Goal: Task Accomplishment & Management: Complete application form

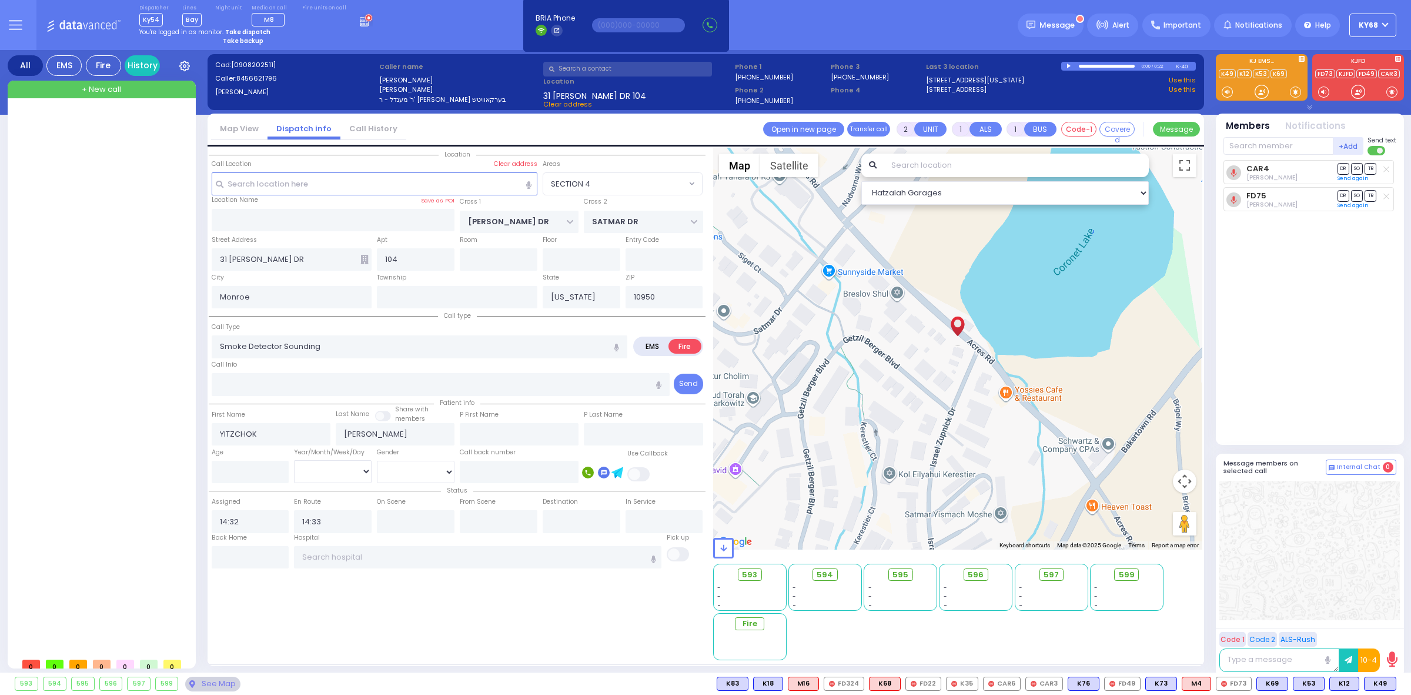
select select "SECTION 4"
select select
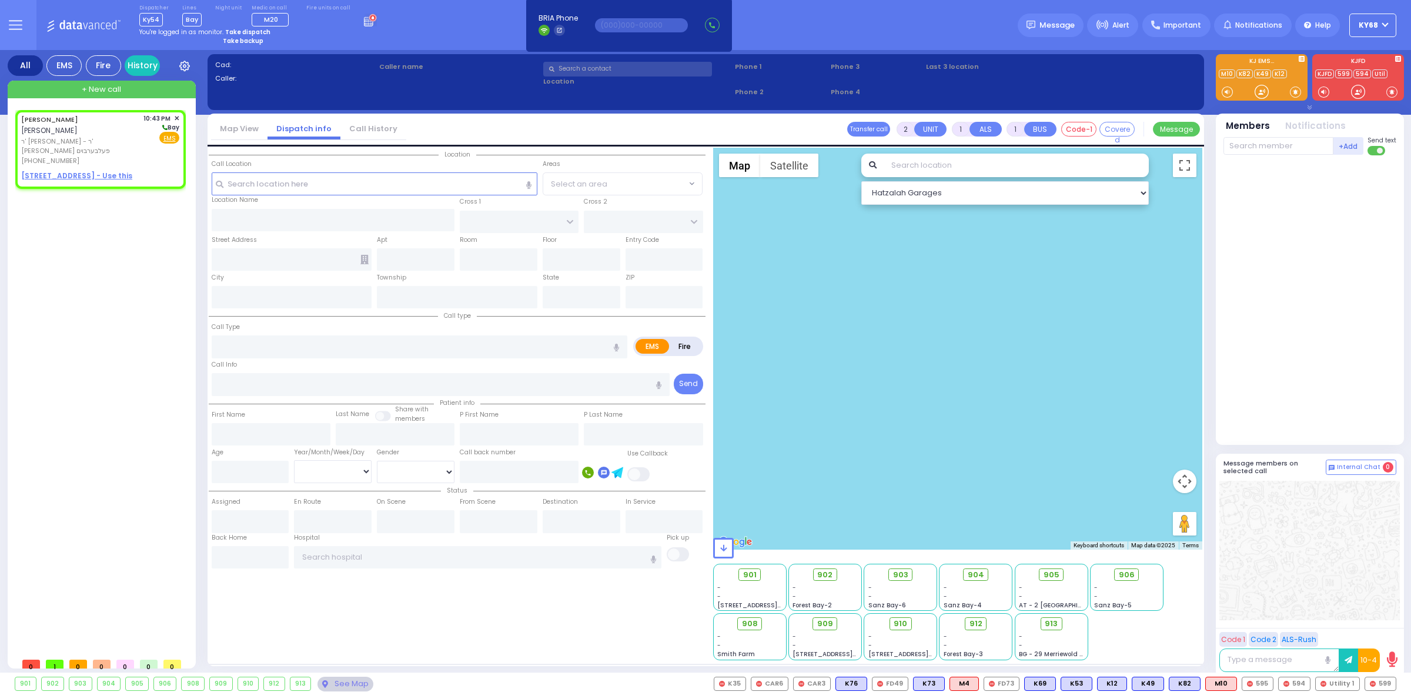
select select
radio input "true"
type input "ISRAEL"
type input "[PERSON_NAME]"
select select
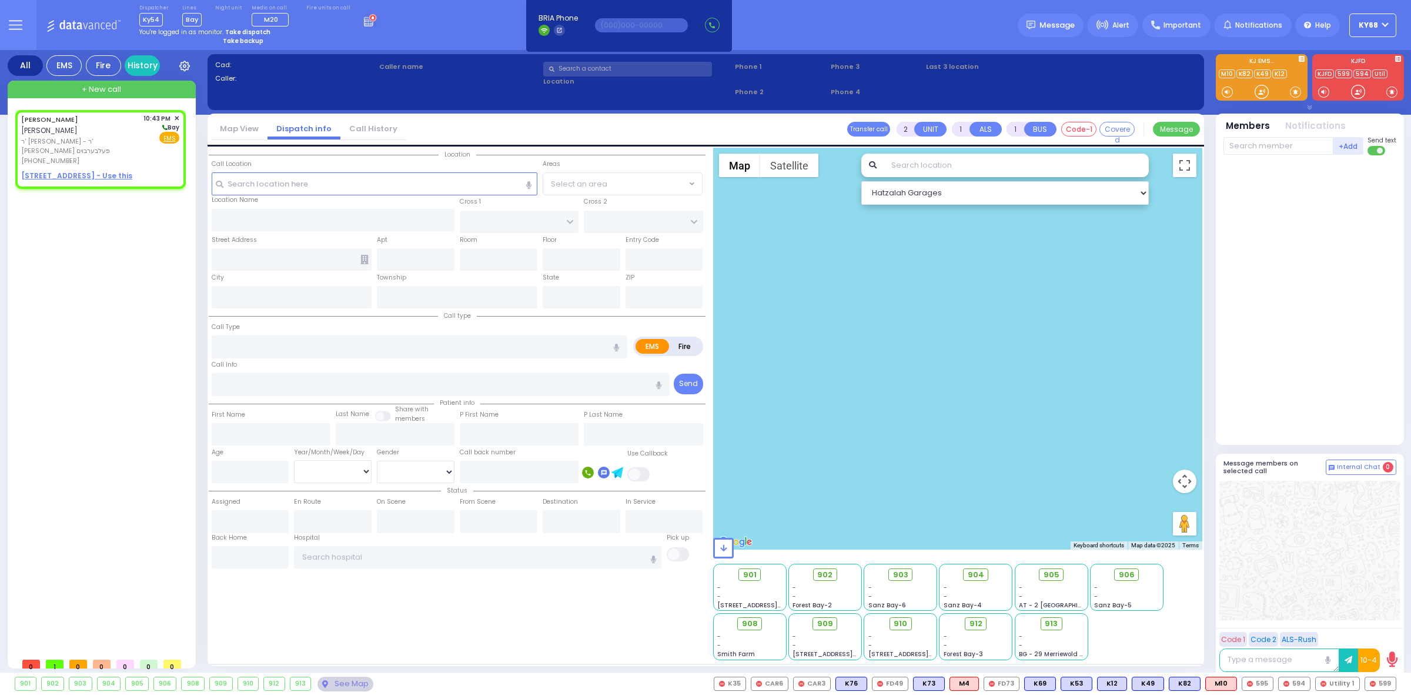
type input "22:43"
select select "Hatzalah Garages"
select select
radio input "true"
select select
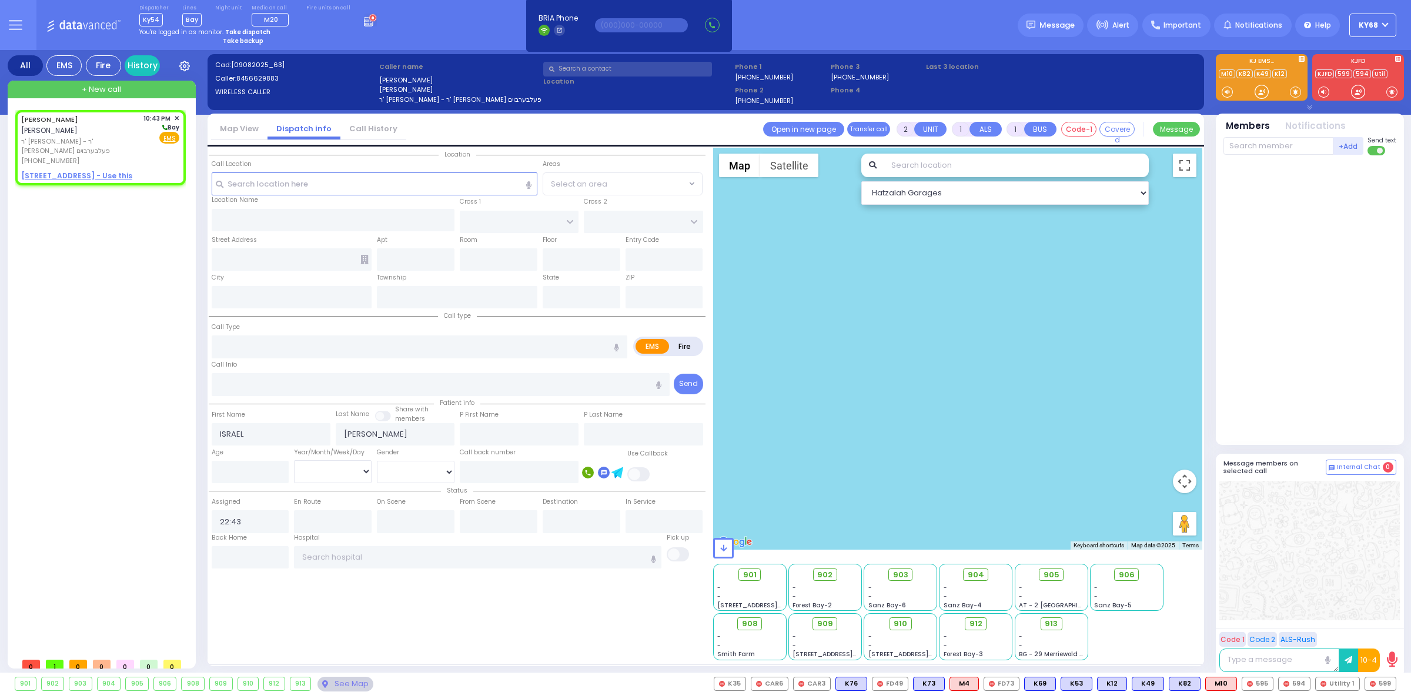
select select "Hatzalah Garages"
select select
radio input "true"
select select
select select "Hatzalah Garages"
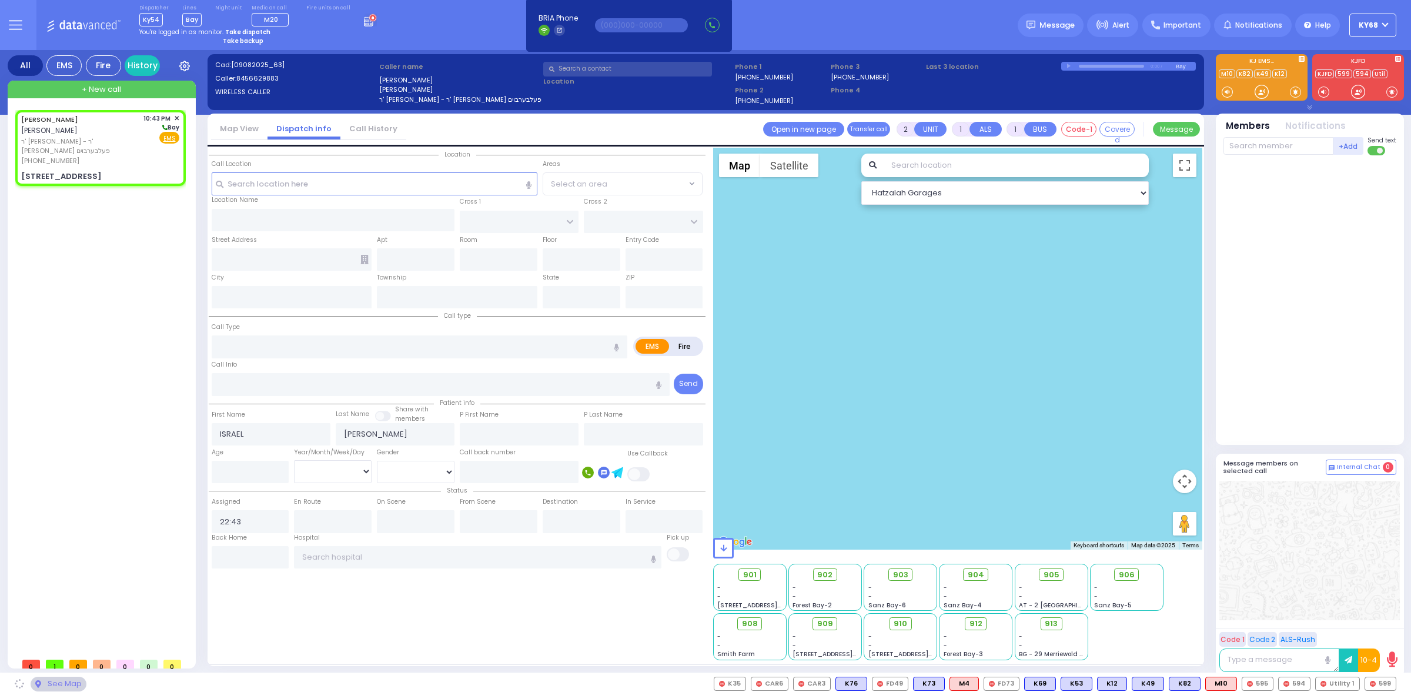
type input "[PERSON_NAME][GEOGRAPHIC_DATA]"
type input "BEER SHAVA ST"
type input "[STREET_ADDRESS]"
type input "403"
type input "[PERSON_NAME]"
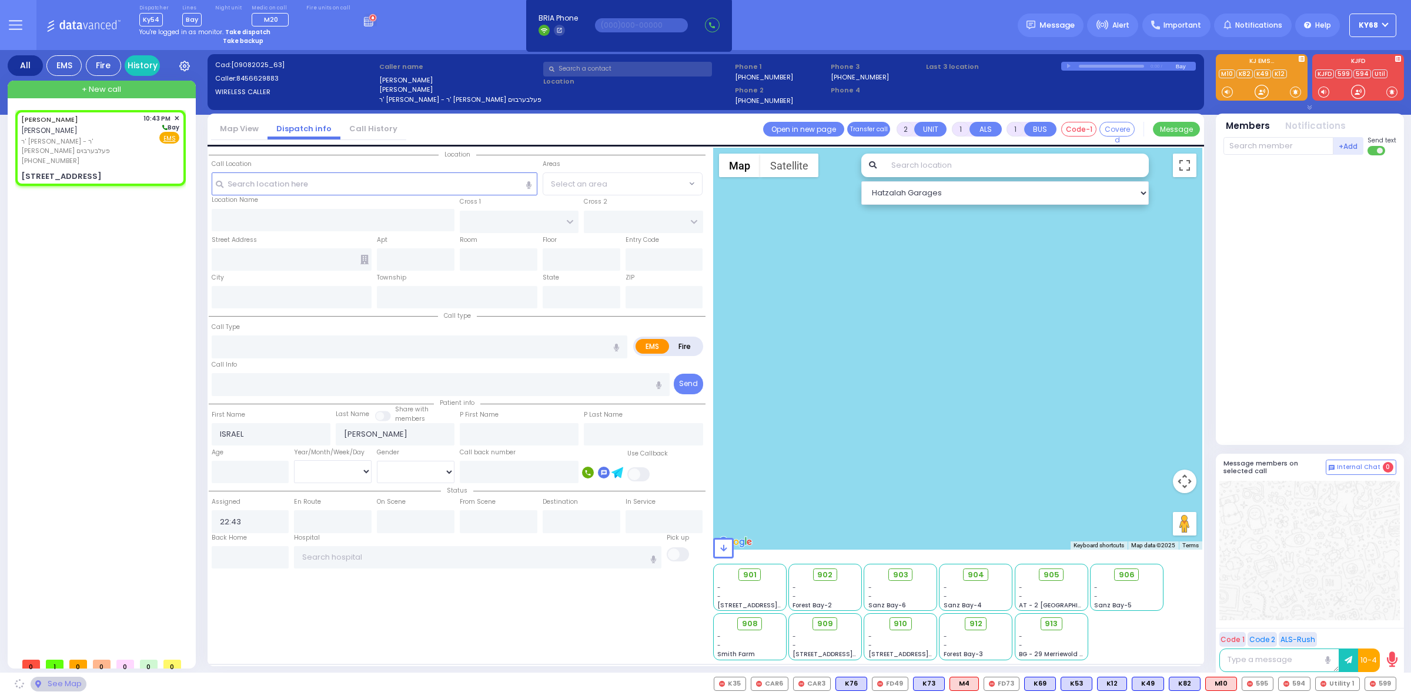
type input "[US_STATE]"
type input "10950"
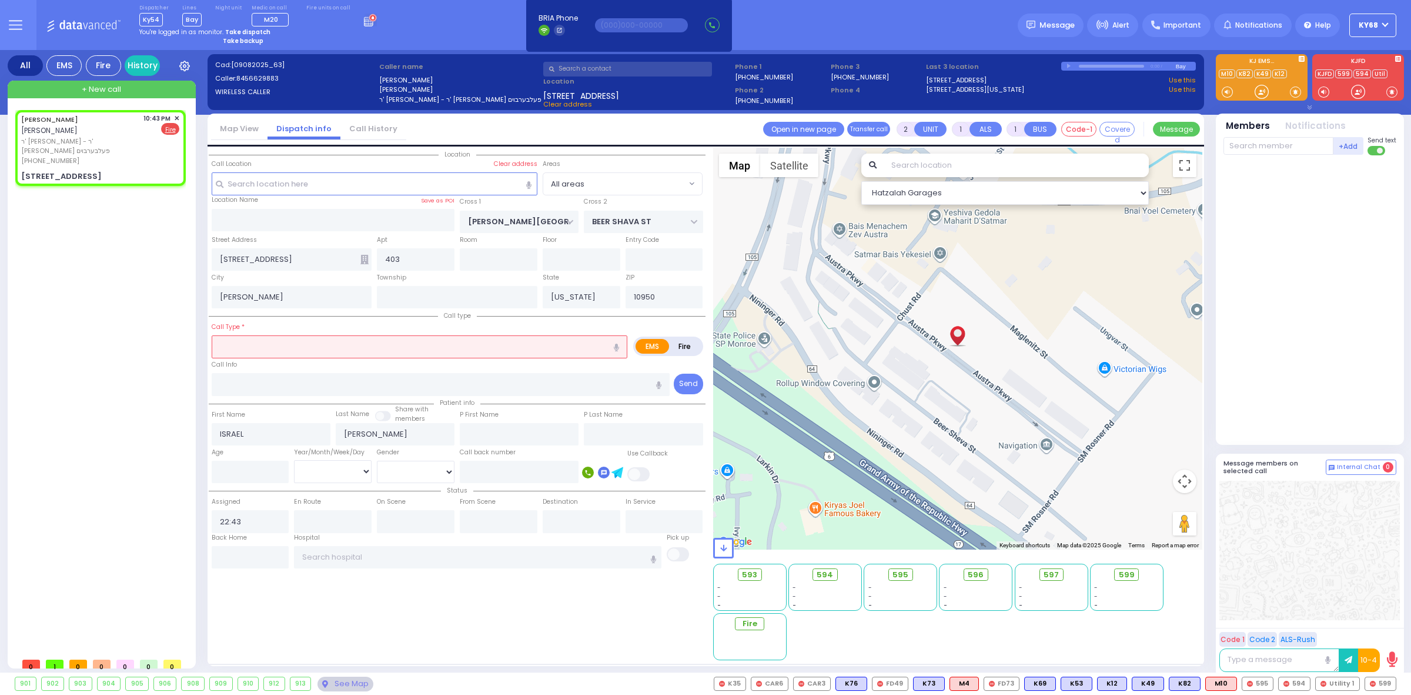
select select
radio input "false"
radio input "true"
select select
select select "Hatzalah Garages"
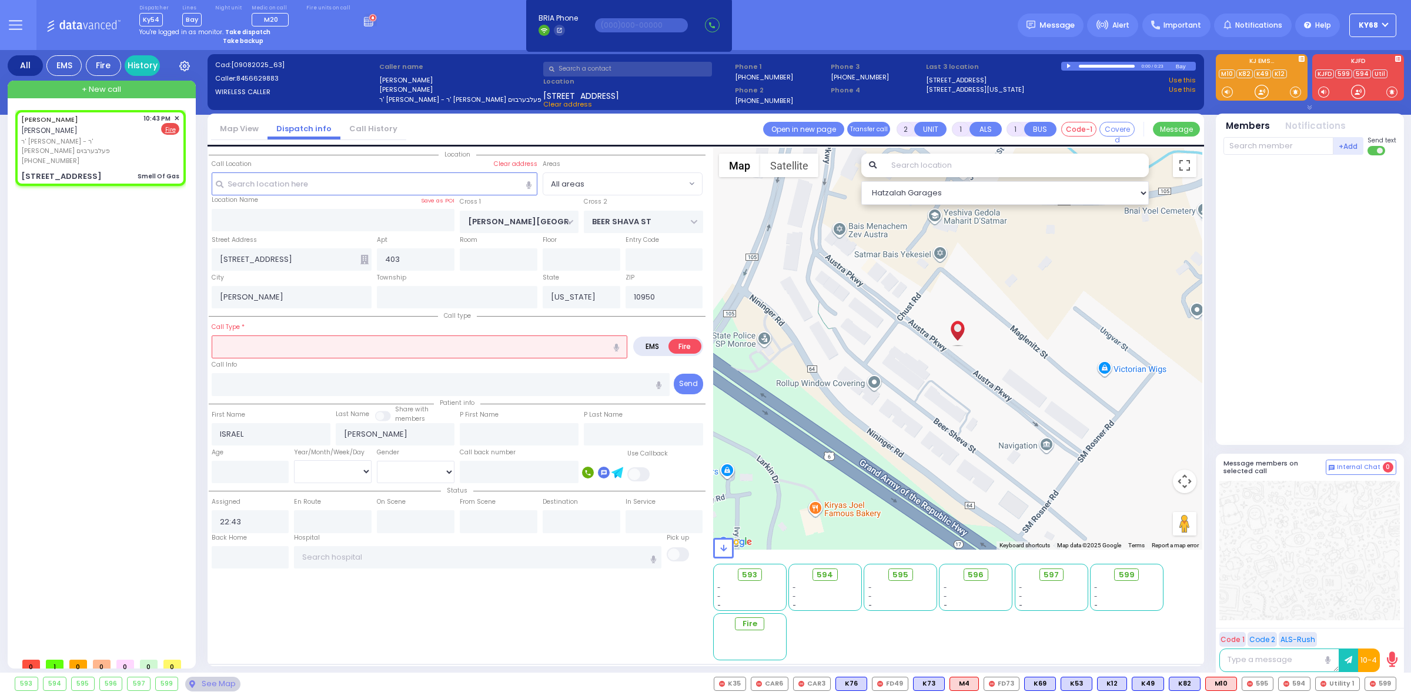
select select
type input "Smell Of Gas"
radio input "true"
select select
select select "Hatzalah Garages"
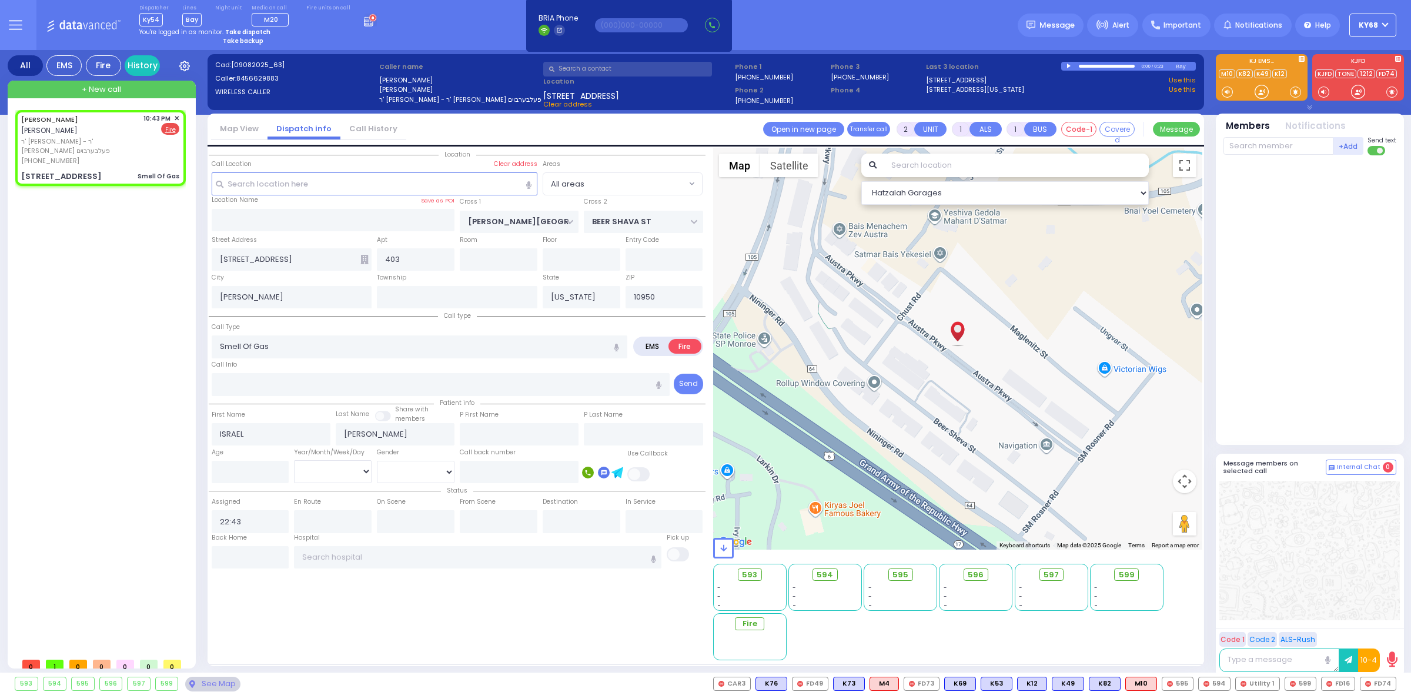
select select
radio input "true"
select select
select select "Hatzalah Garages"
select select
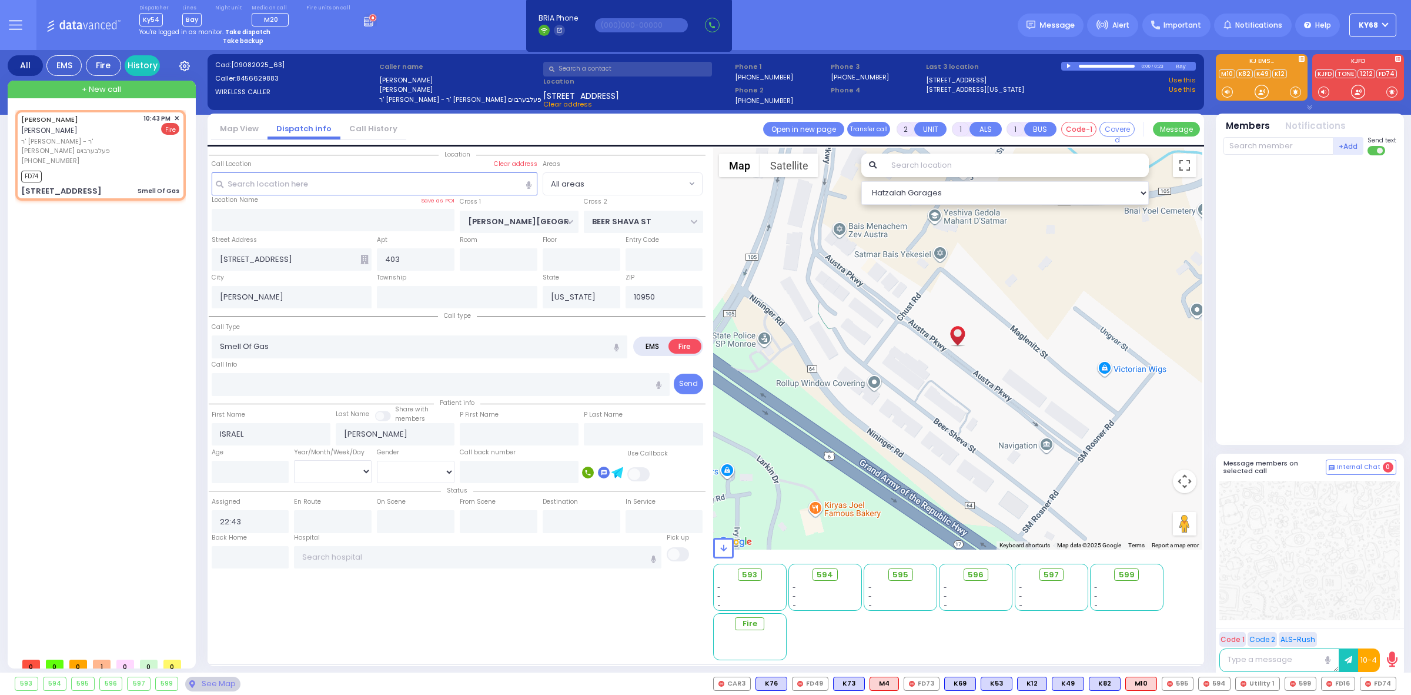
radio input "true"
select select
type input "22:45"
select select "Hatzalah Garages"
select select
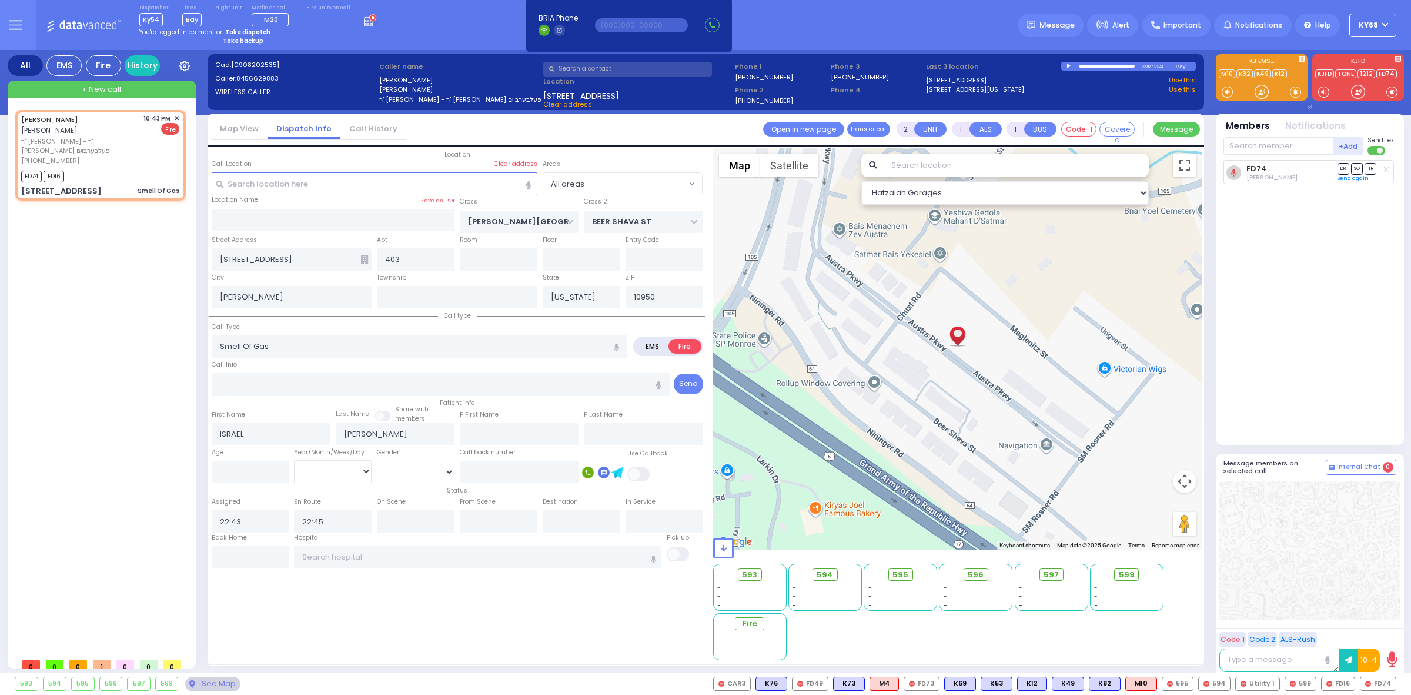
radio input "true"
select select
select select "Hatzalah Garages"
select select
radio input "true"
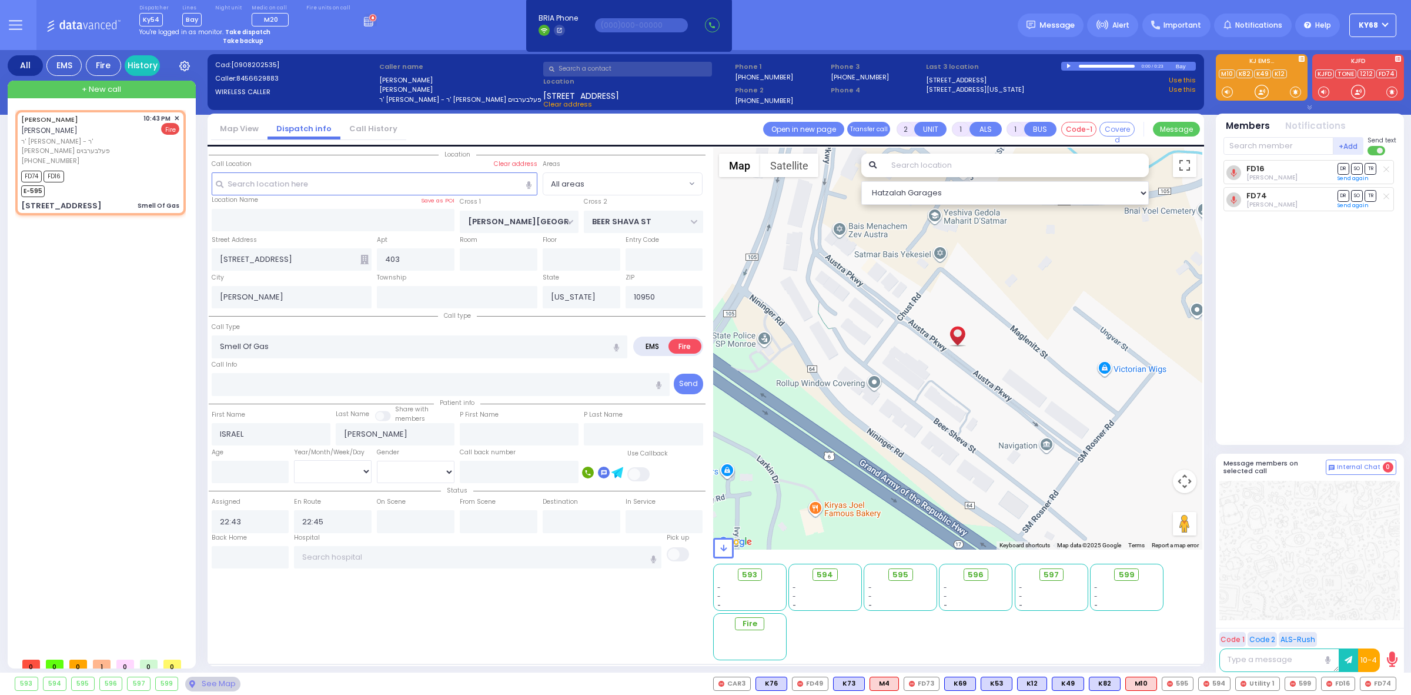
select select
select select "Hatzalah Garages"
select select
radio input "true"
select select
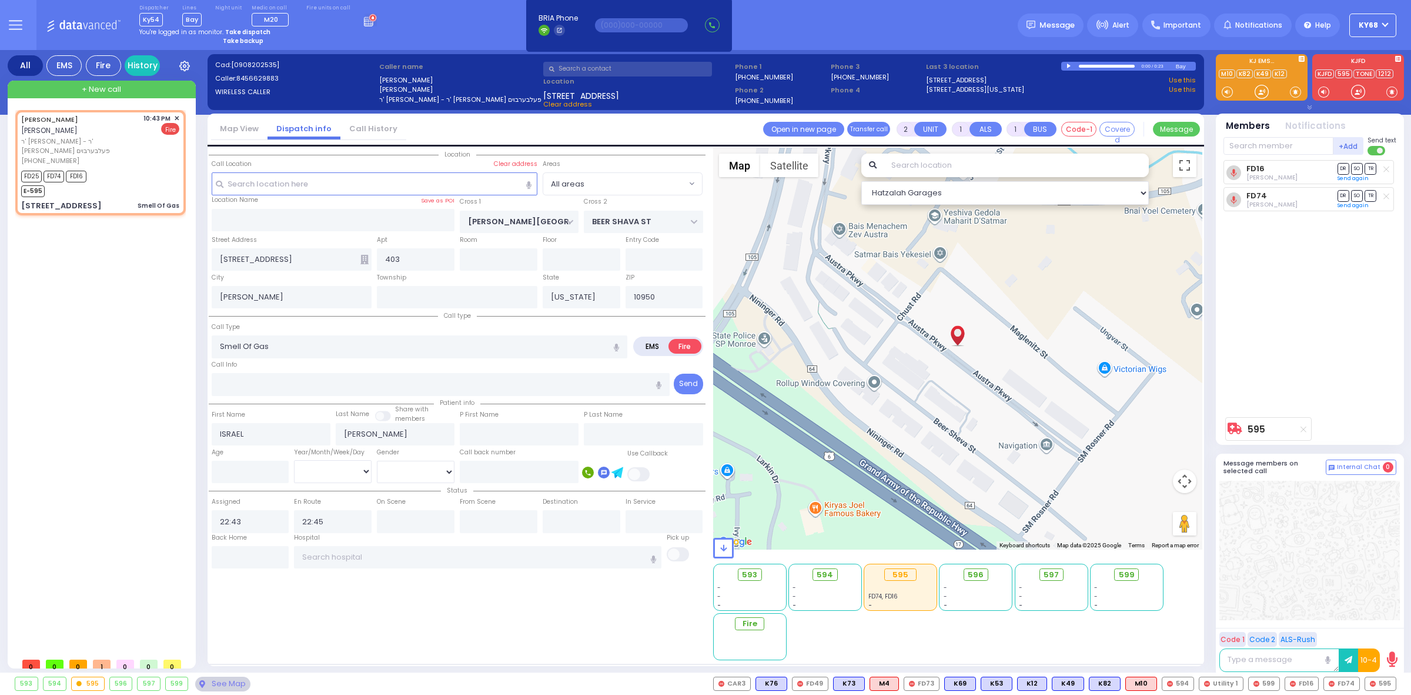
select select "Hatzalah Garages"
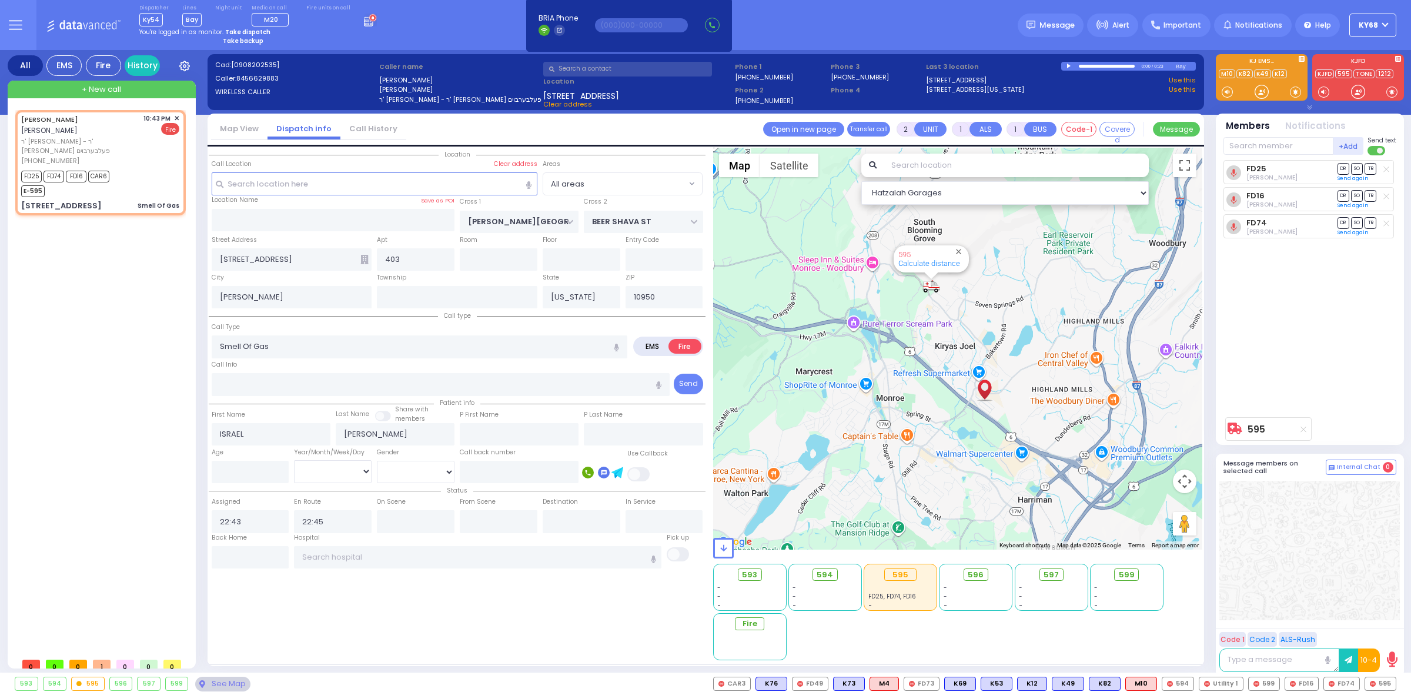
select select
radio input "true"
select select
select select "Hatzalah Garages"
select select
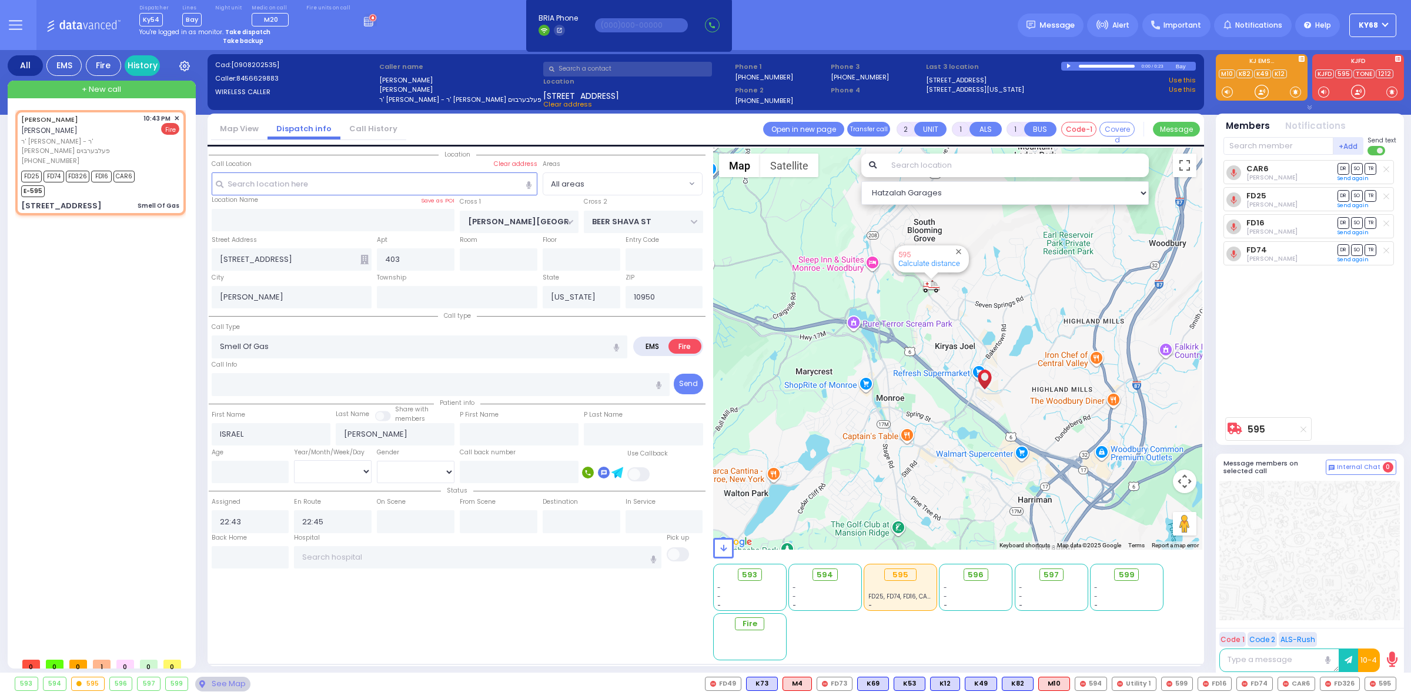
radio input "true"
select select
select select "Hatzalah Garages"
select select
radio input "true"
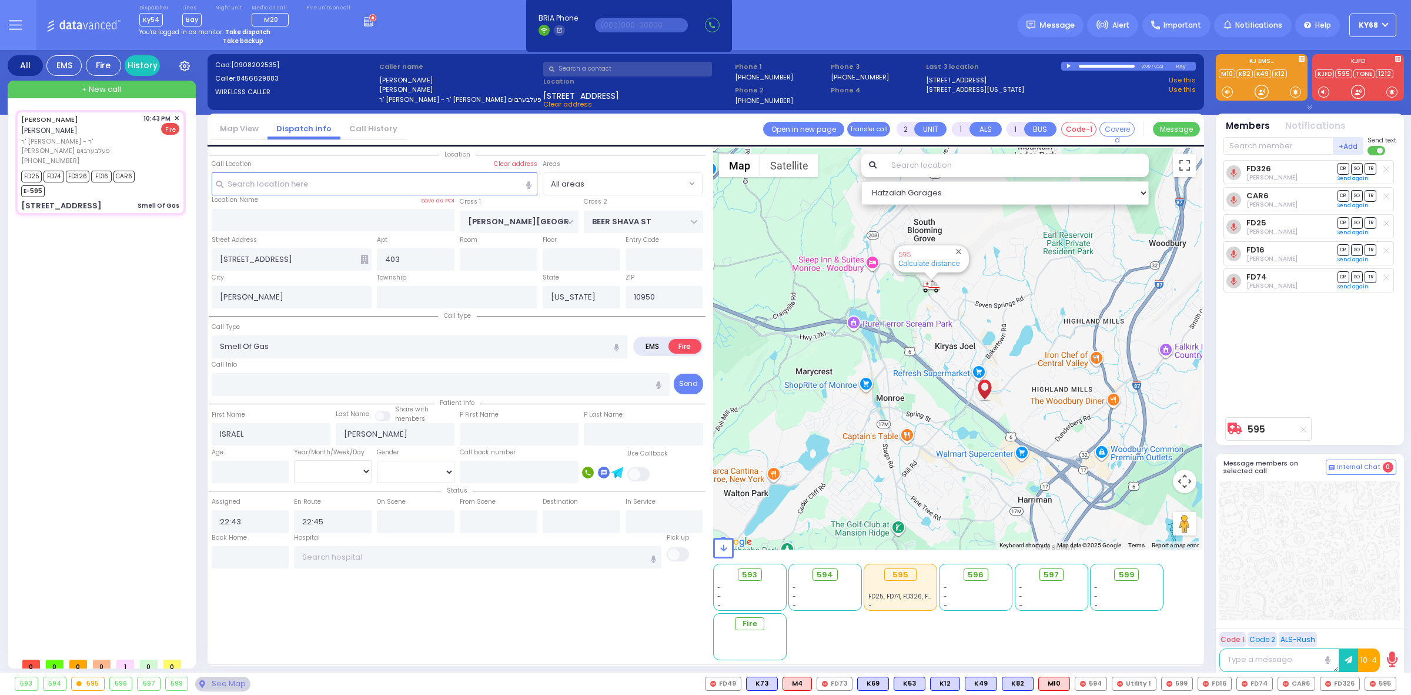
select select
type input "22:45"
select select "Hatzalah Garages"
select select
radio input "true"
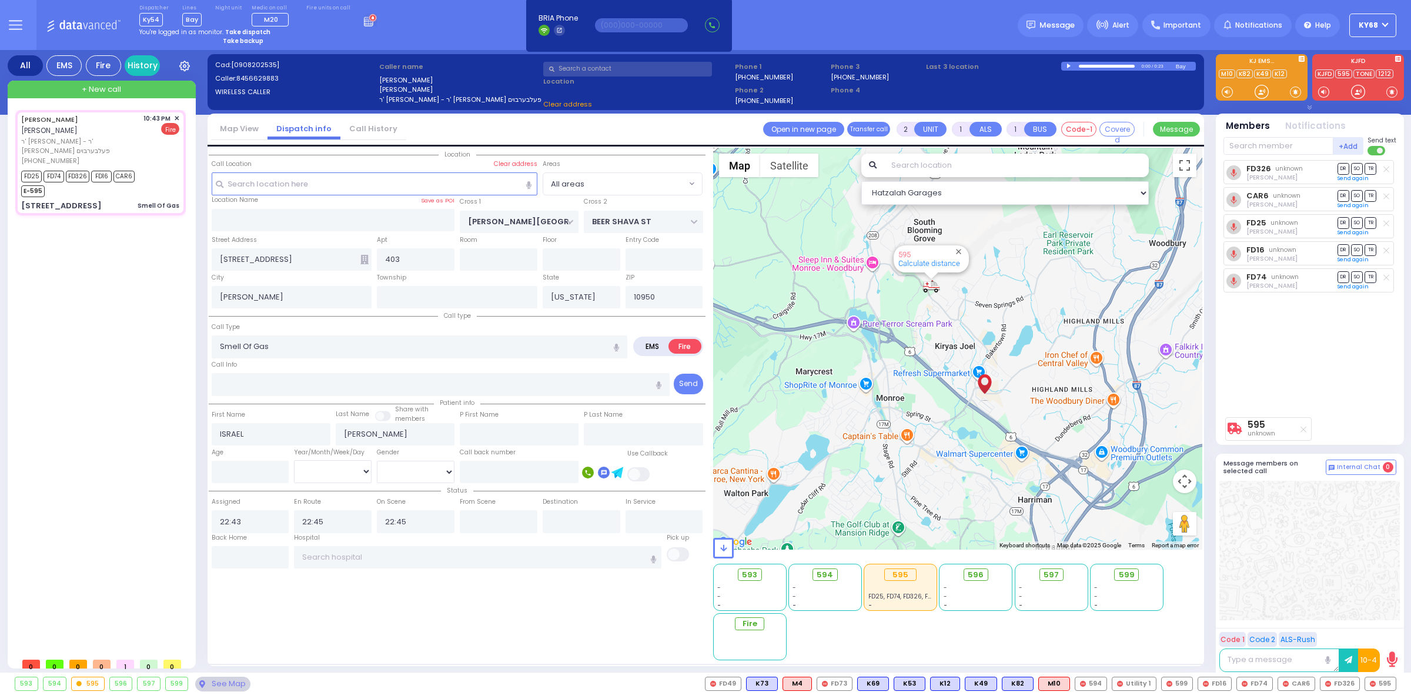
select select
select select "Hatzalah Garages"
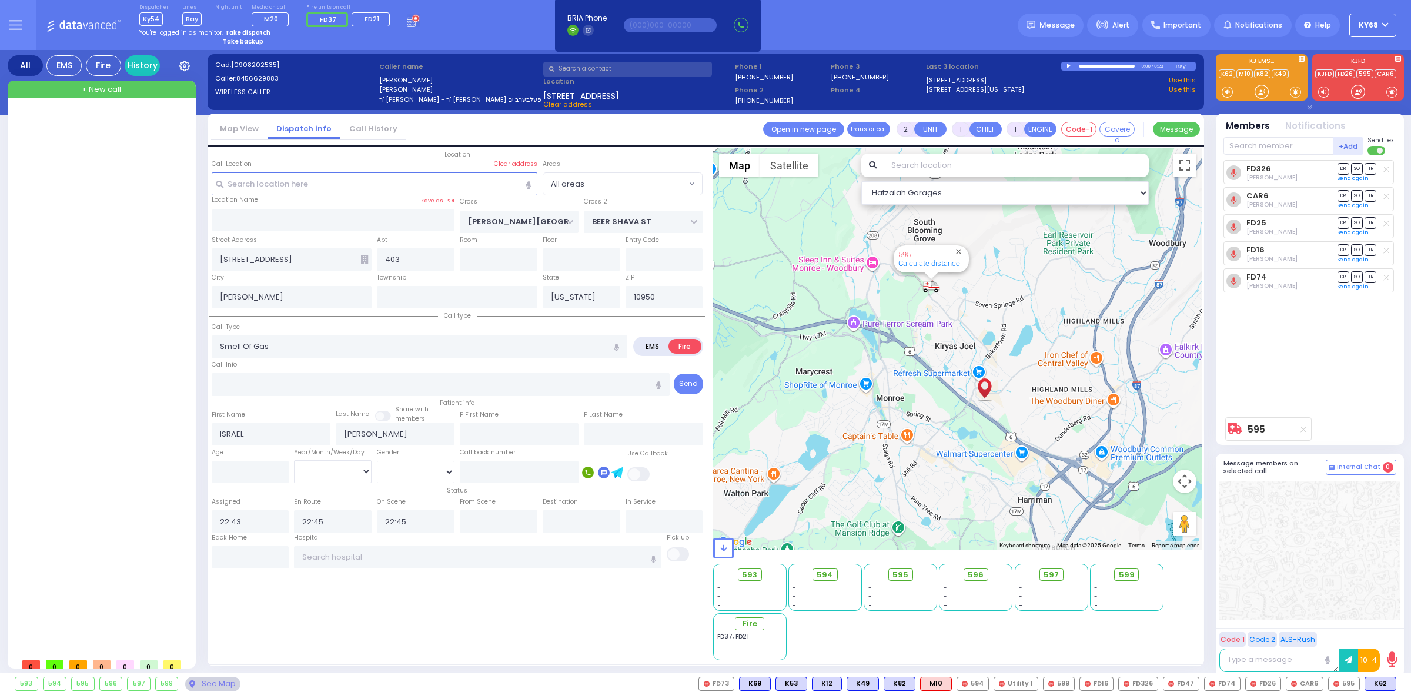
click at [112, 485] on div at bounding box center [102, 381] width 175 height 542
click at [181, 332] on div at bounding box center [102, 381] width 175 height 542
click at [82, 352] on div at bounding box center [102, 381] width 175 height 542
click at [135, 297] on div at bounding box center [102, 381] width 175 height 542
click at [14, 309] on div "0 0 0 0 0 0 0" at bounding box center [101, 383] width 181 height 562
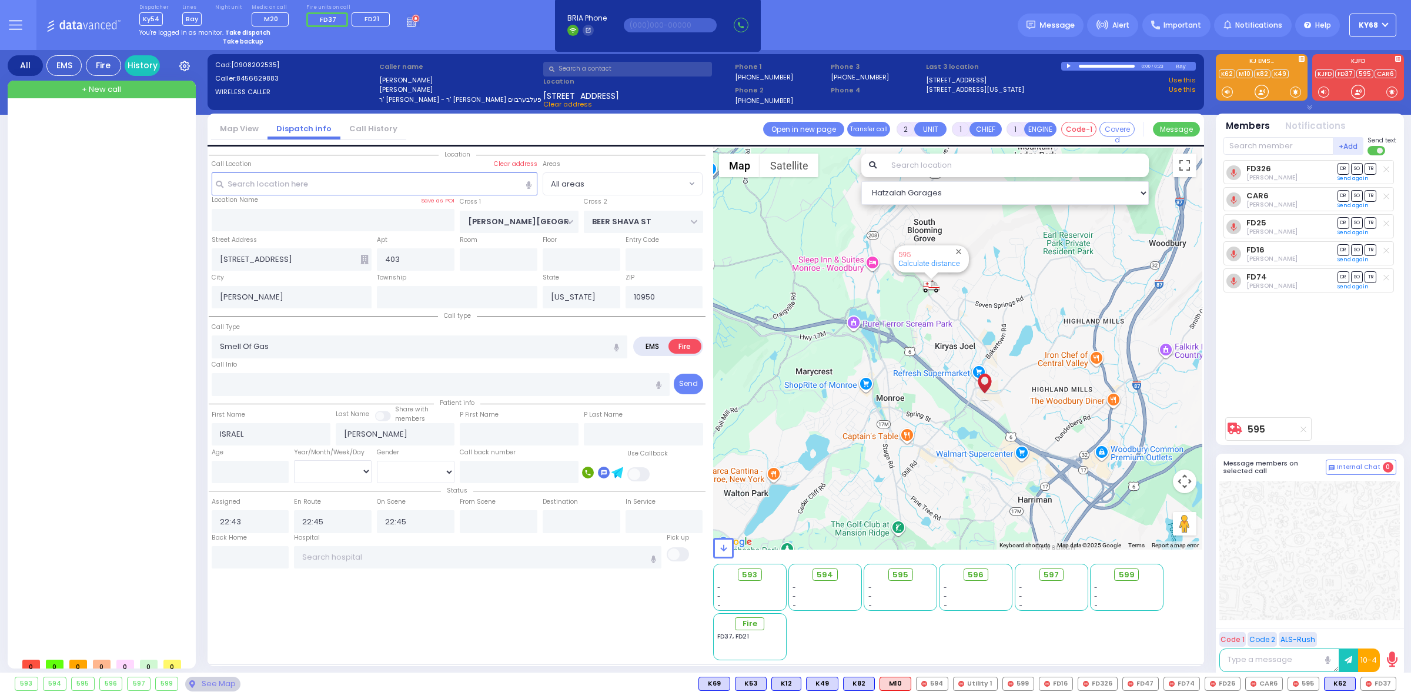
drag, startPoint x: 100, startPoint y: 256, endPoint x: 106, endPoint y: 245, distance: 12.6
click at [101, 256] on div at bounding box center [102, 381] width 175 height 542
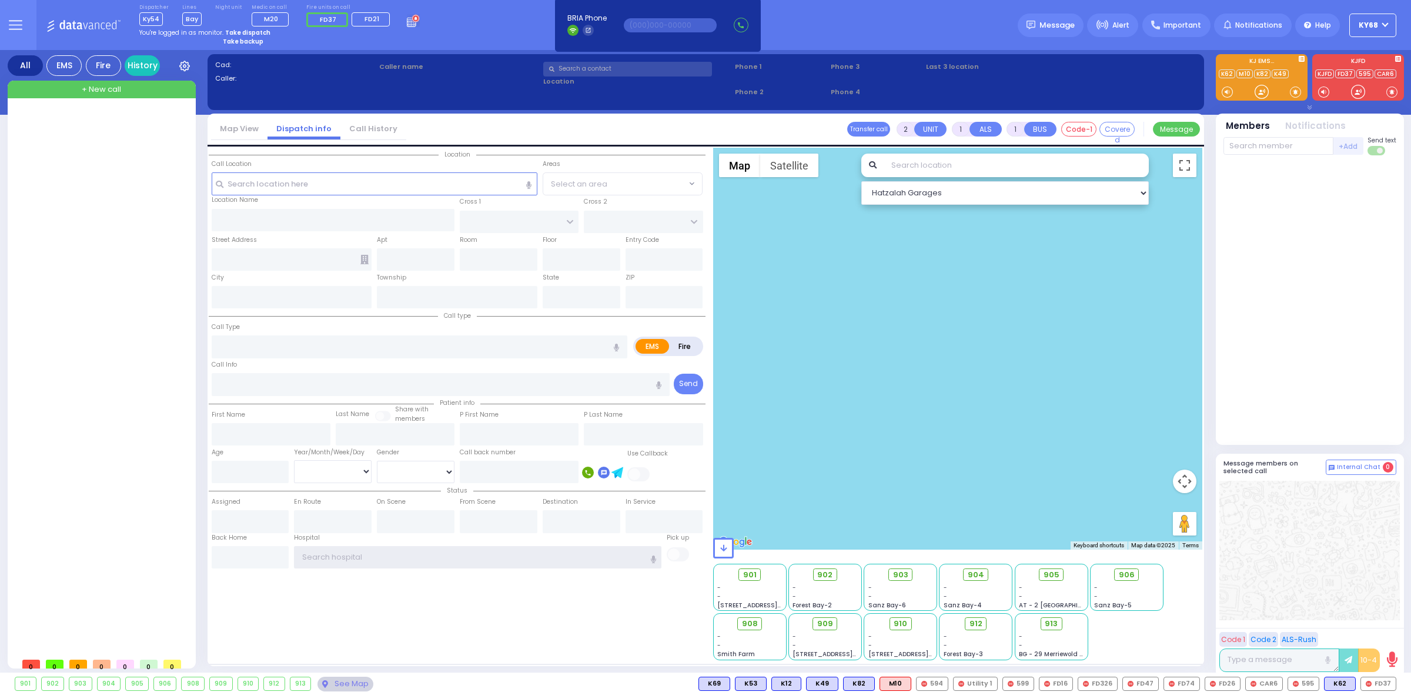
type input "ky68"
click at [136, 389] on div at bounding box center [102, 381] width 175 height 542
click at [95, 406] on div at bounding box center [102, 381] width 175 height 542
click at [161, 387] on div at bounding box center [102, 381] width 175 height 542
click at [155, 339] on div at bounding box center [102, 381] width 175 height 542
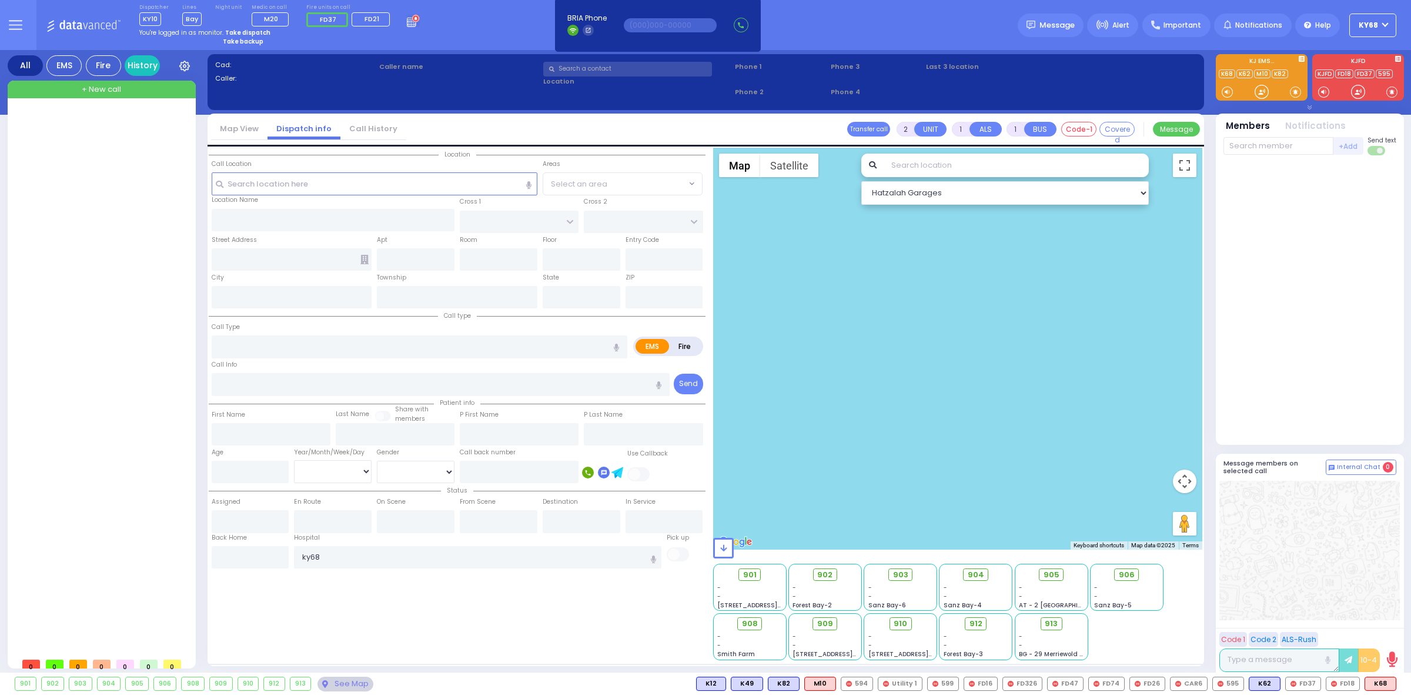
click at [153, 324] on div at bounding box center [102, 381] width 175 height 542
click at [85, 395] on div at bounding box center [102, 381] width 175 height 542
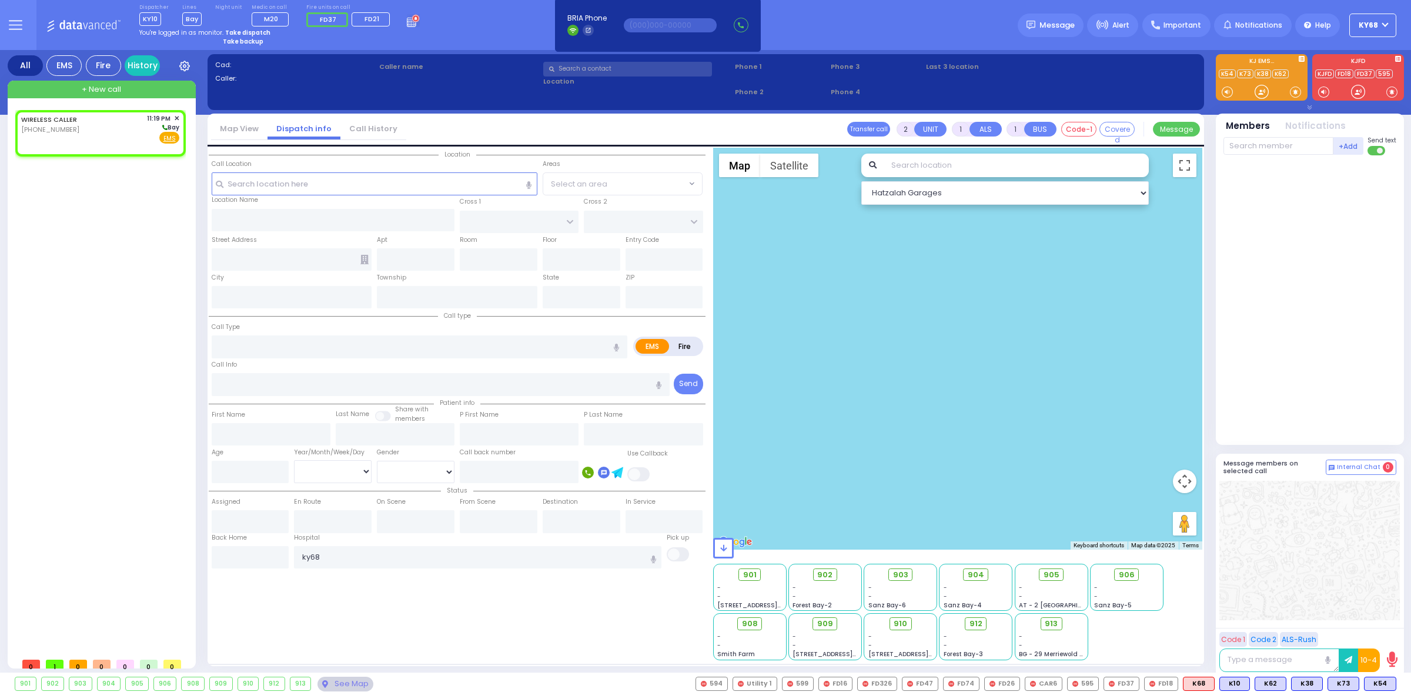
select select
radio input "true"
select select
type input "23:19"
select select "Hatzalah Garages"
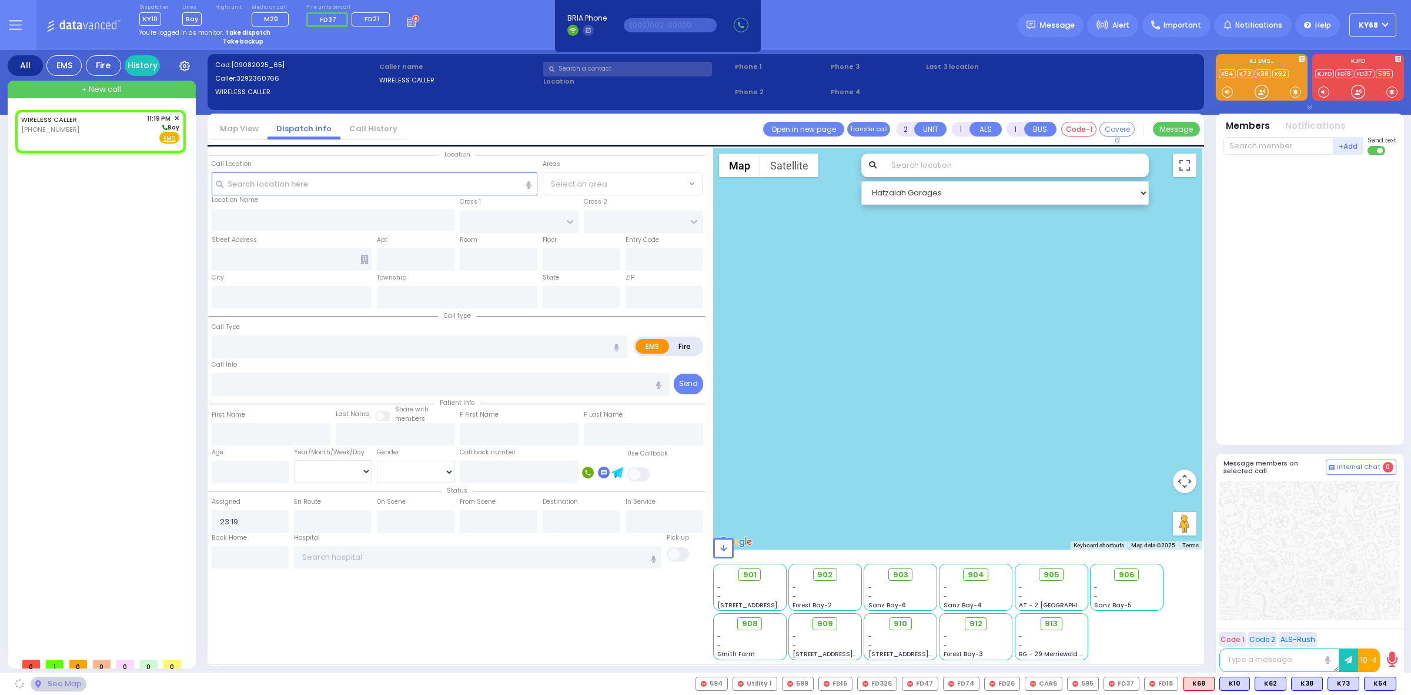
select select
radio input "true"
select select
select select "Hatzalah Garages"
select select
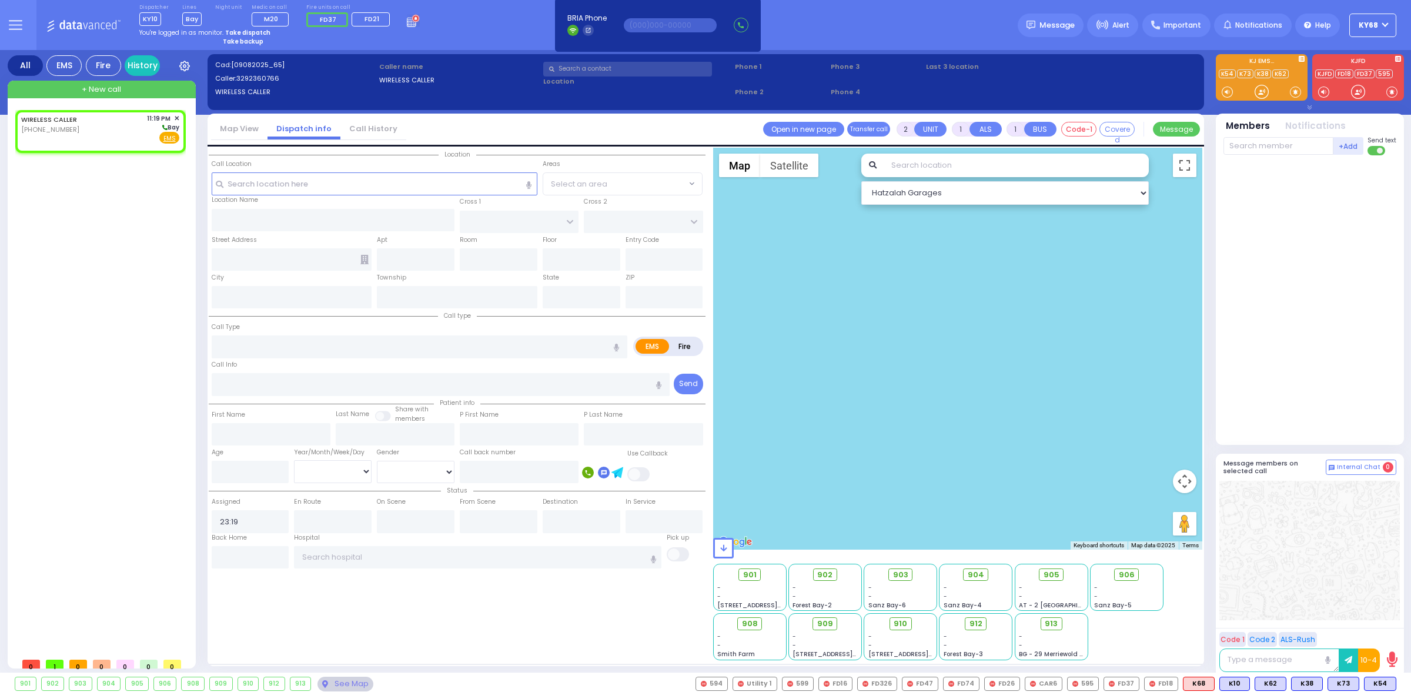
radio input "true"
select select
select select "Hatzalah Garages"
